Goal: Task Accomplishment & Management: Use online tool/utility

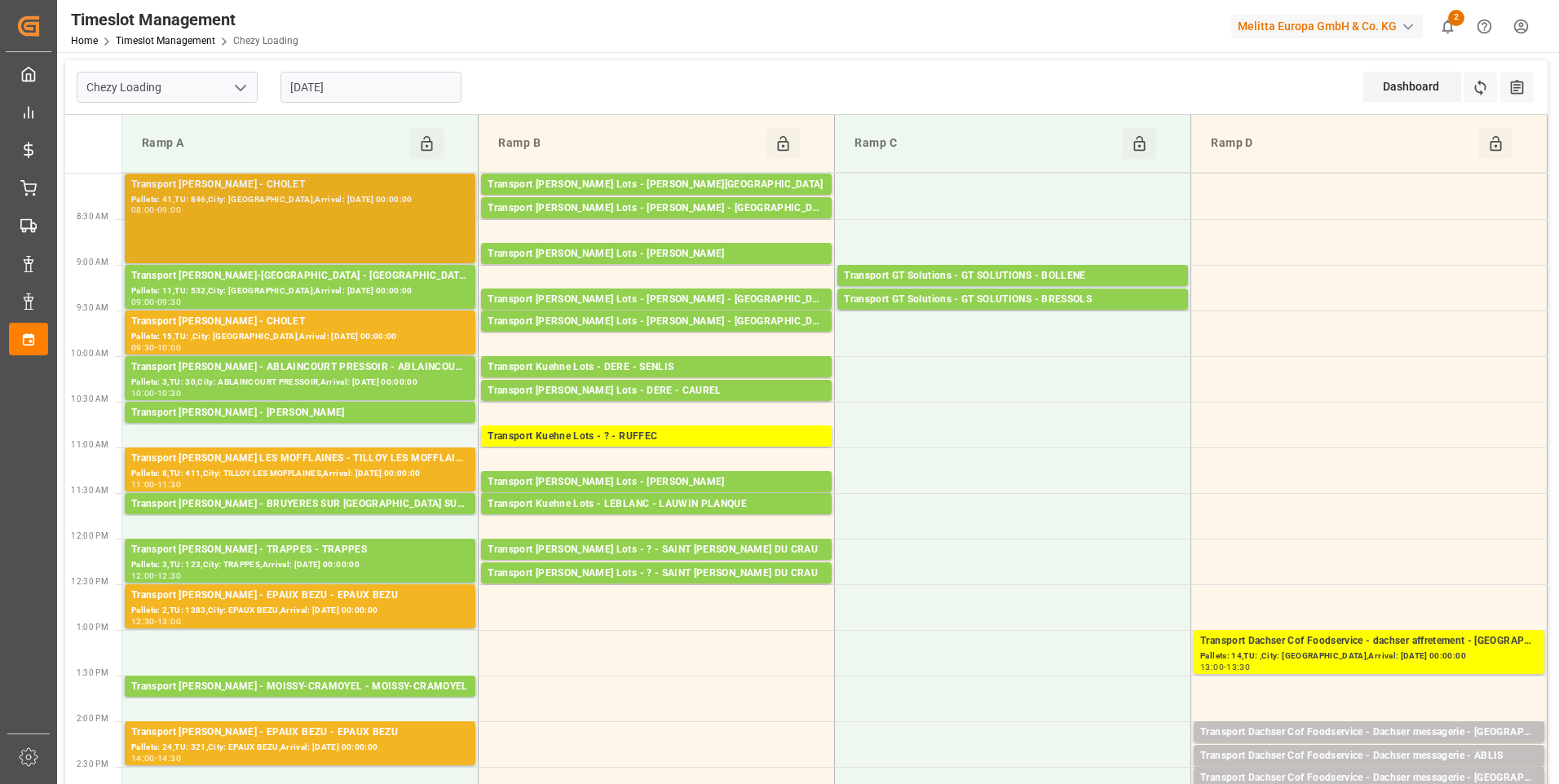
click at [261, 186] on div "Transport [PERSON_NAME] - CHOLET" at bounding box center [300, 185] width 338 height 16
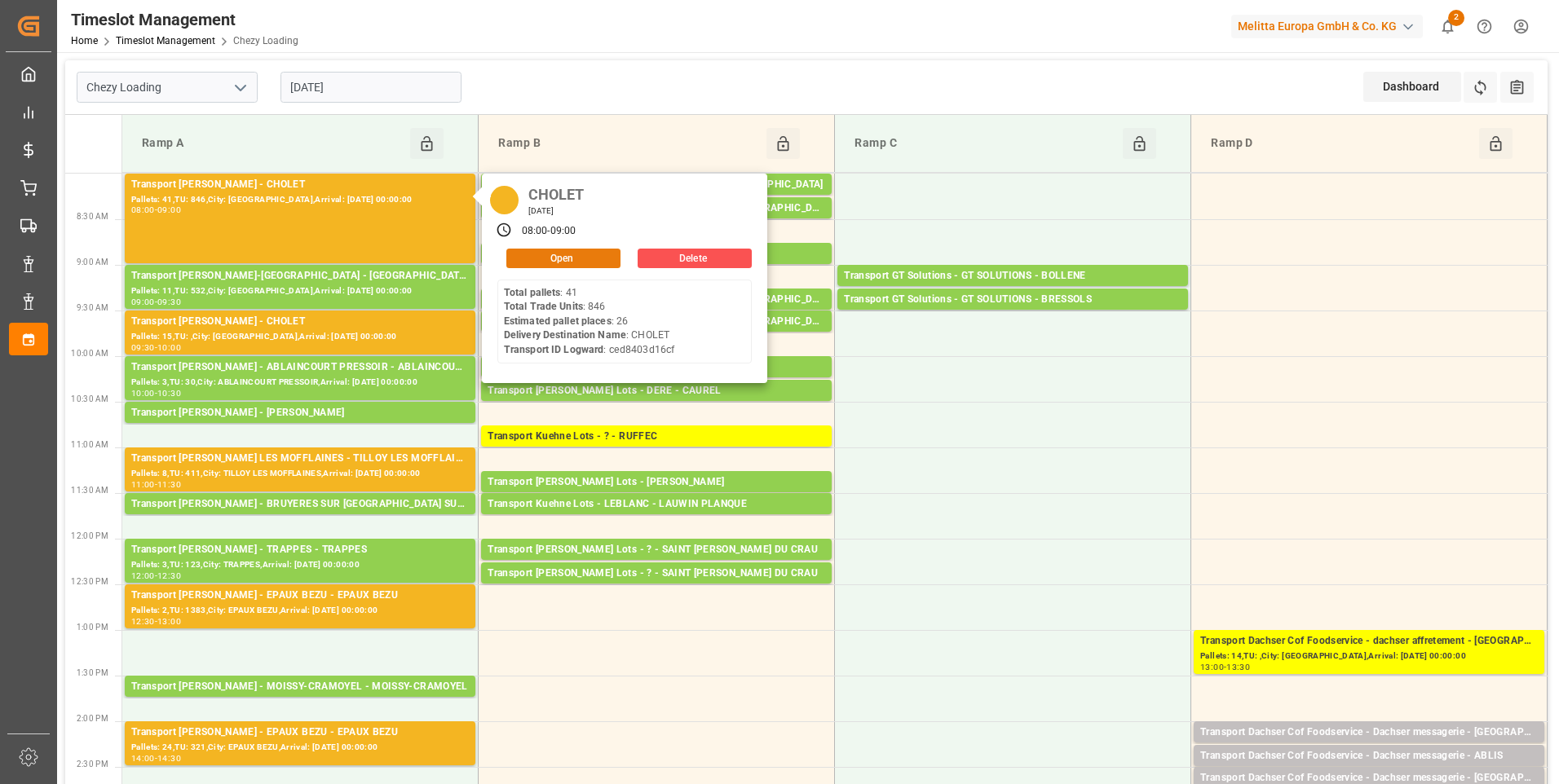
click at [556, 254] on button "Open" at bounding box center [563, 258] width 114 height 19
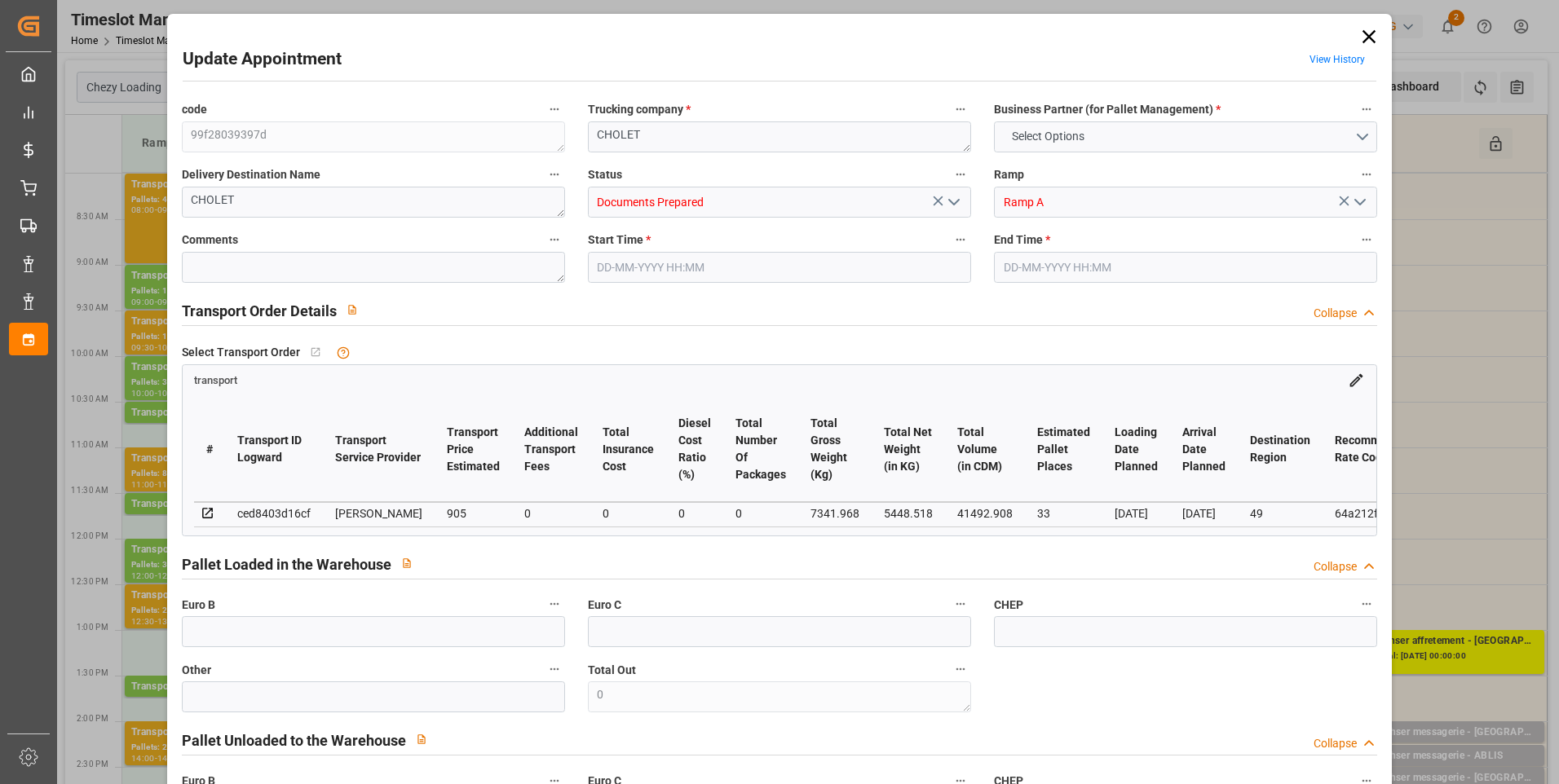
type input "33"
type input "905"
type input "0"
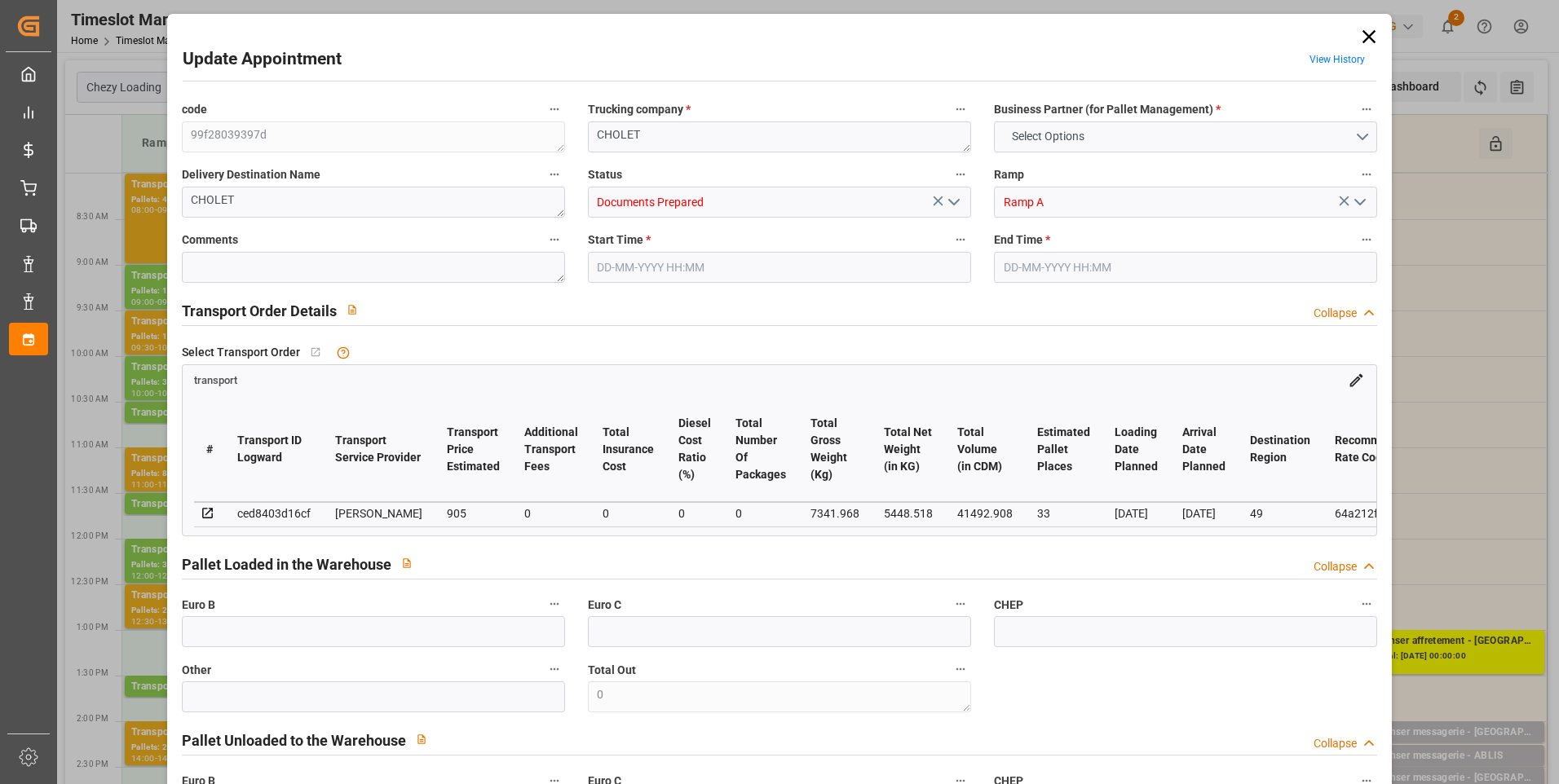
type input "868.3475"
type input "-36.6525"
type input "0"
type input "5448.518"
type input "9216.408"
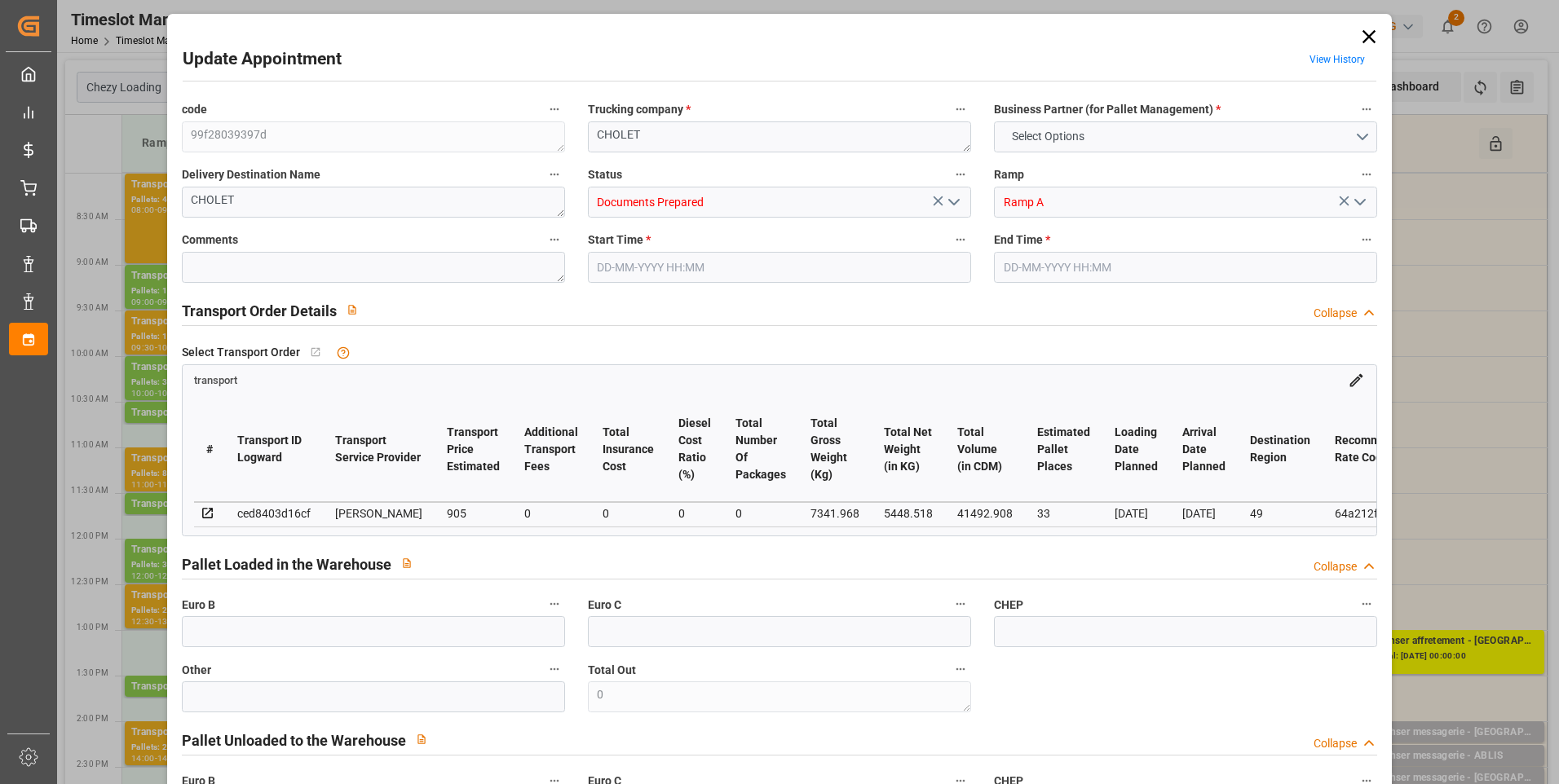
type input "41492.908"
type input "49"
type input "56"
type input "846"
type input "66"
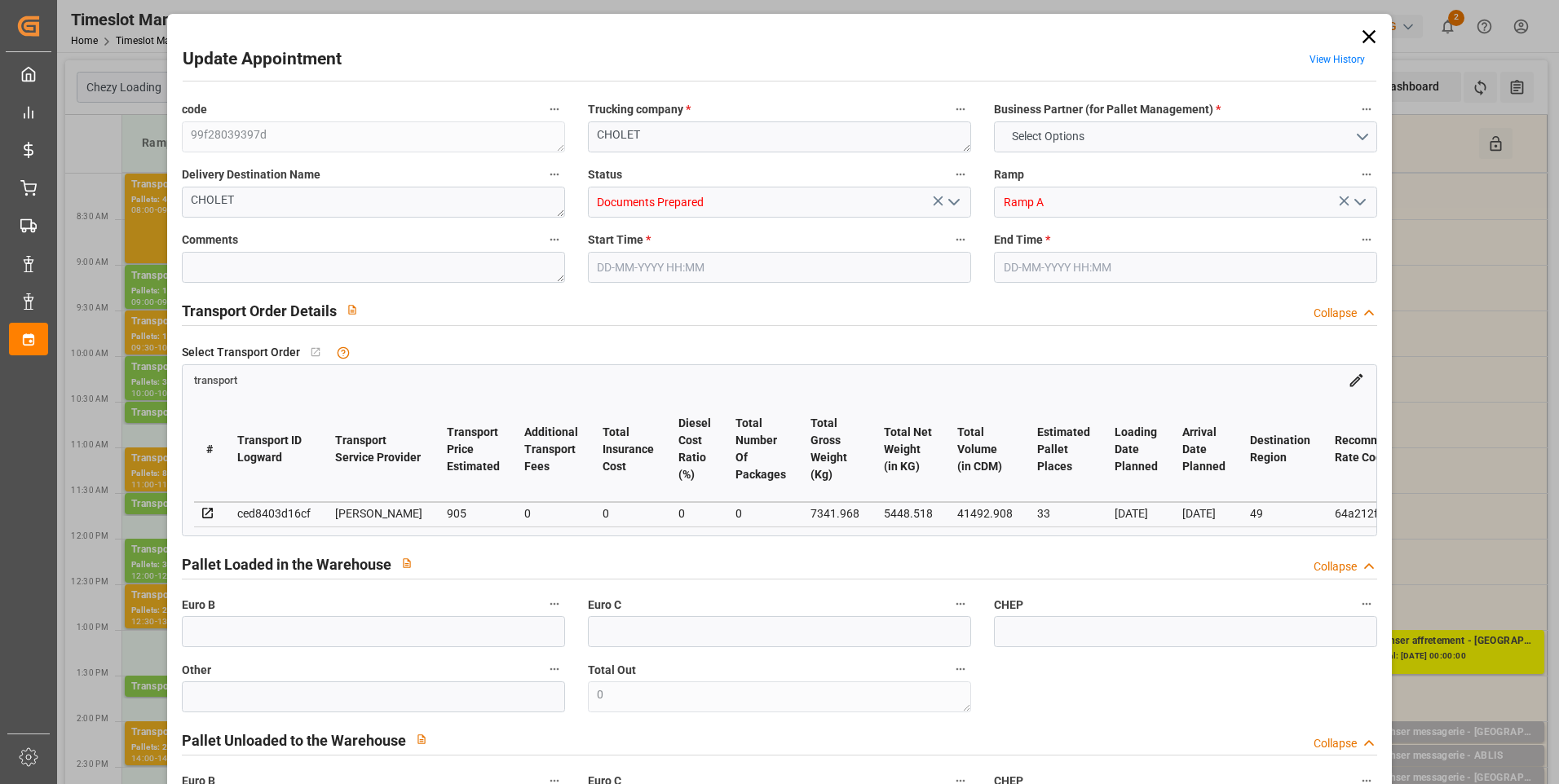
type input "101"
type input "7341.968"
type input "0"
type input "4710.8598"
type input "0"
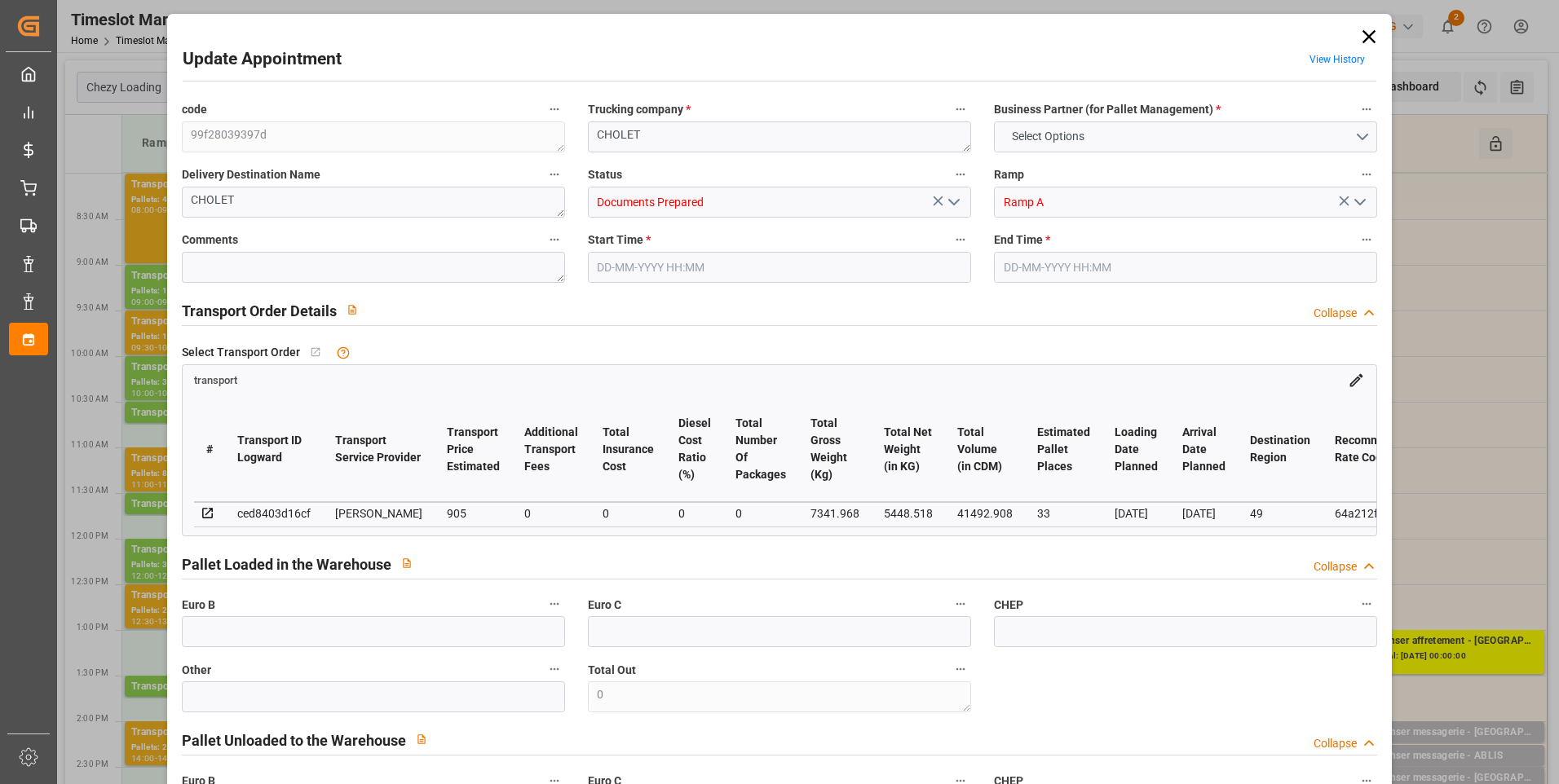
type input "0"
type input "21"
type input "35"
type input "[DATE] 08:00"
type input "[DATE] 09:00"
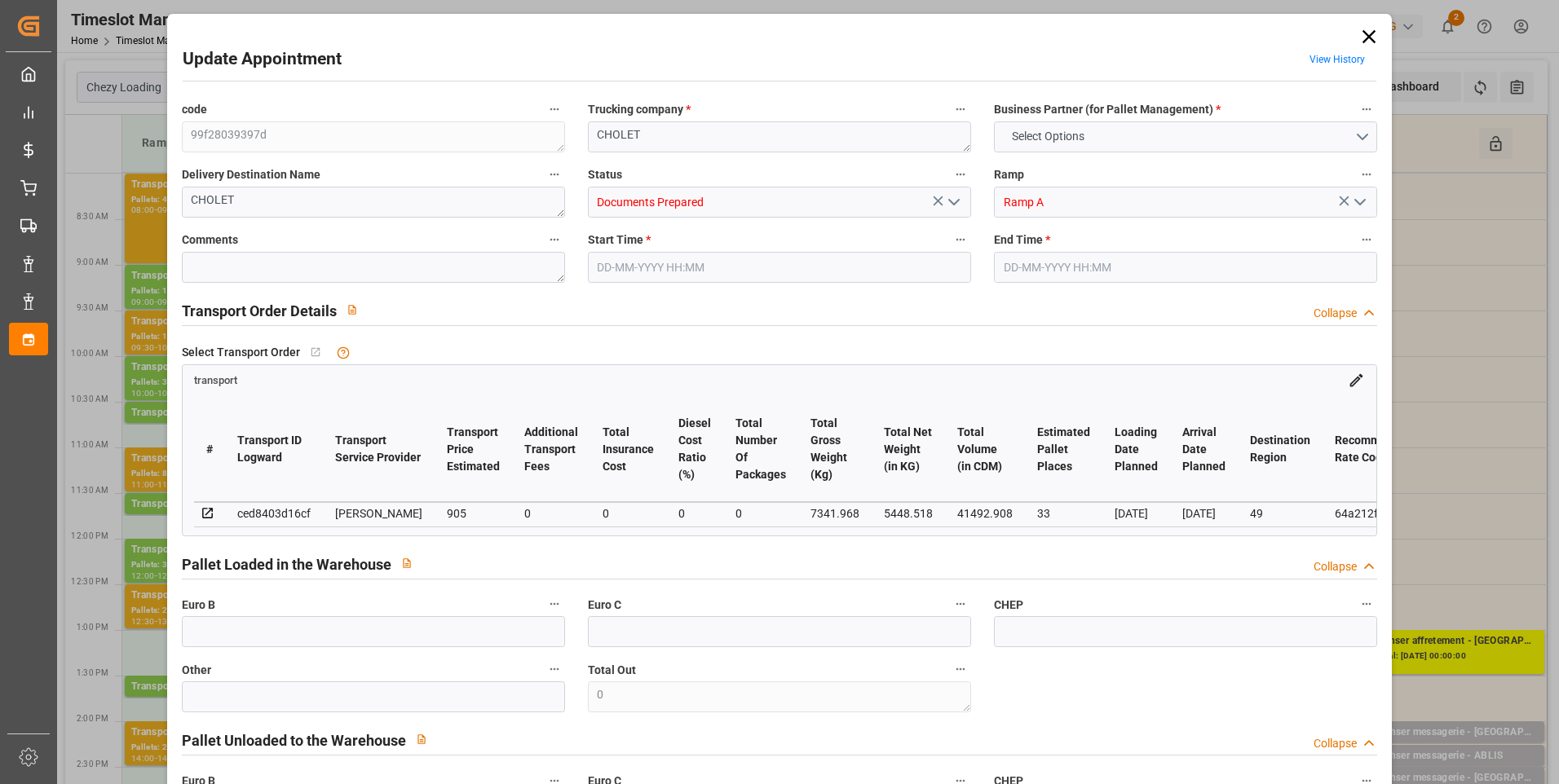
type input "[DATE] 16:50"
type input "[DATE] 11:52"
type input "[DATE]"
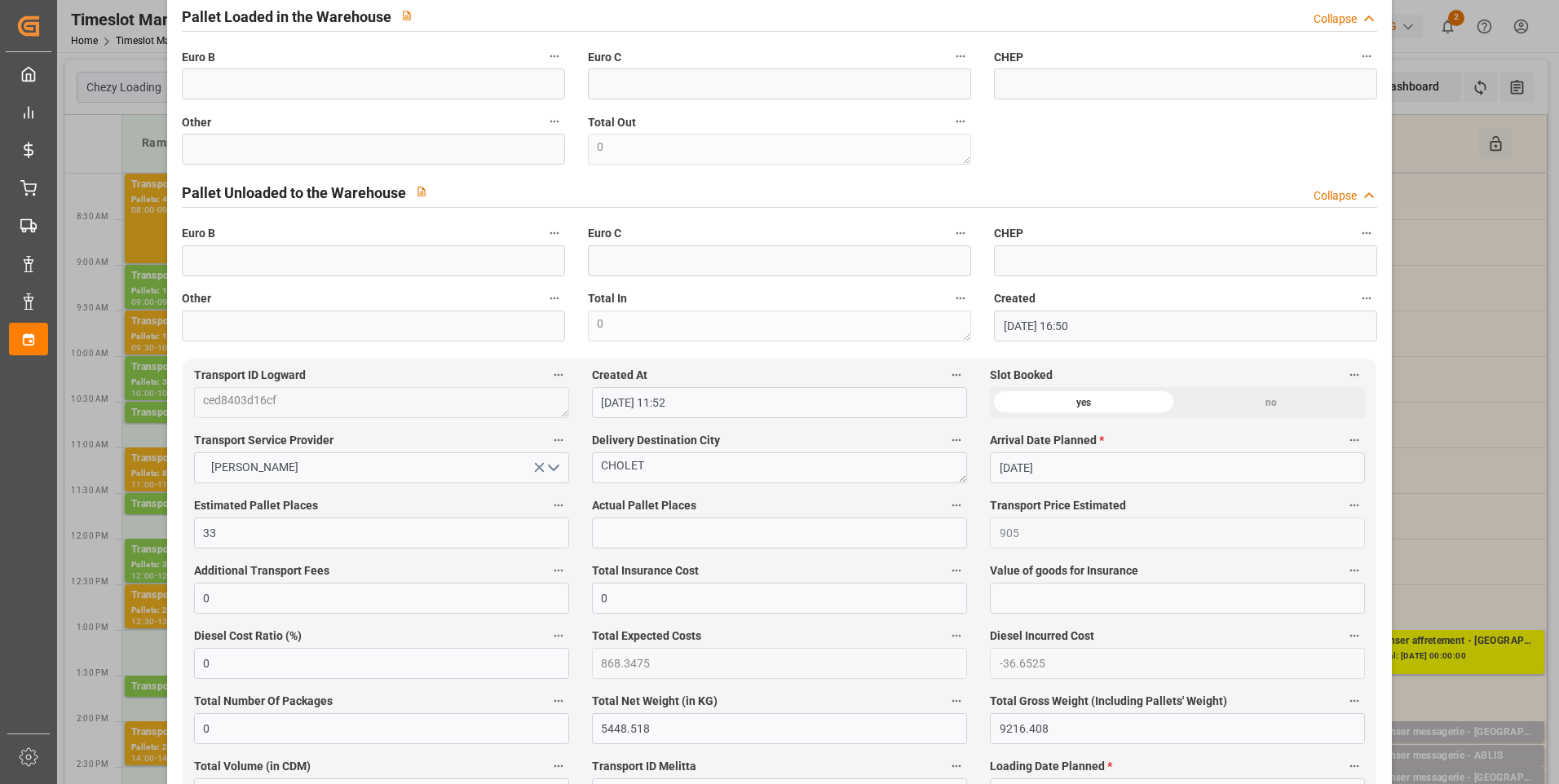
scroll to position [489, 0]
